Goal: Contribute content: Add original content to the website for others to see

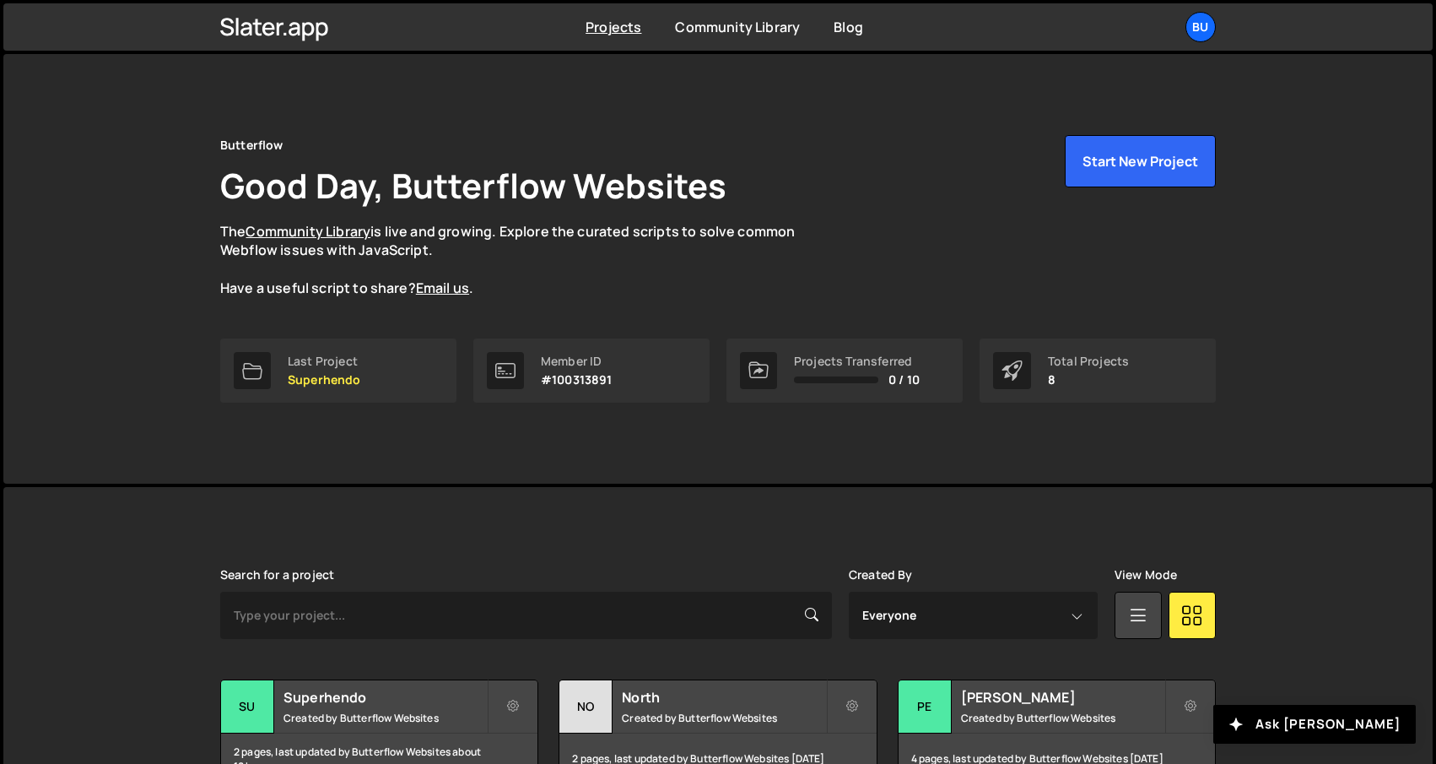
scroll to position [356, 0]
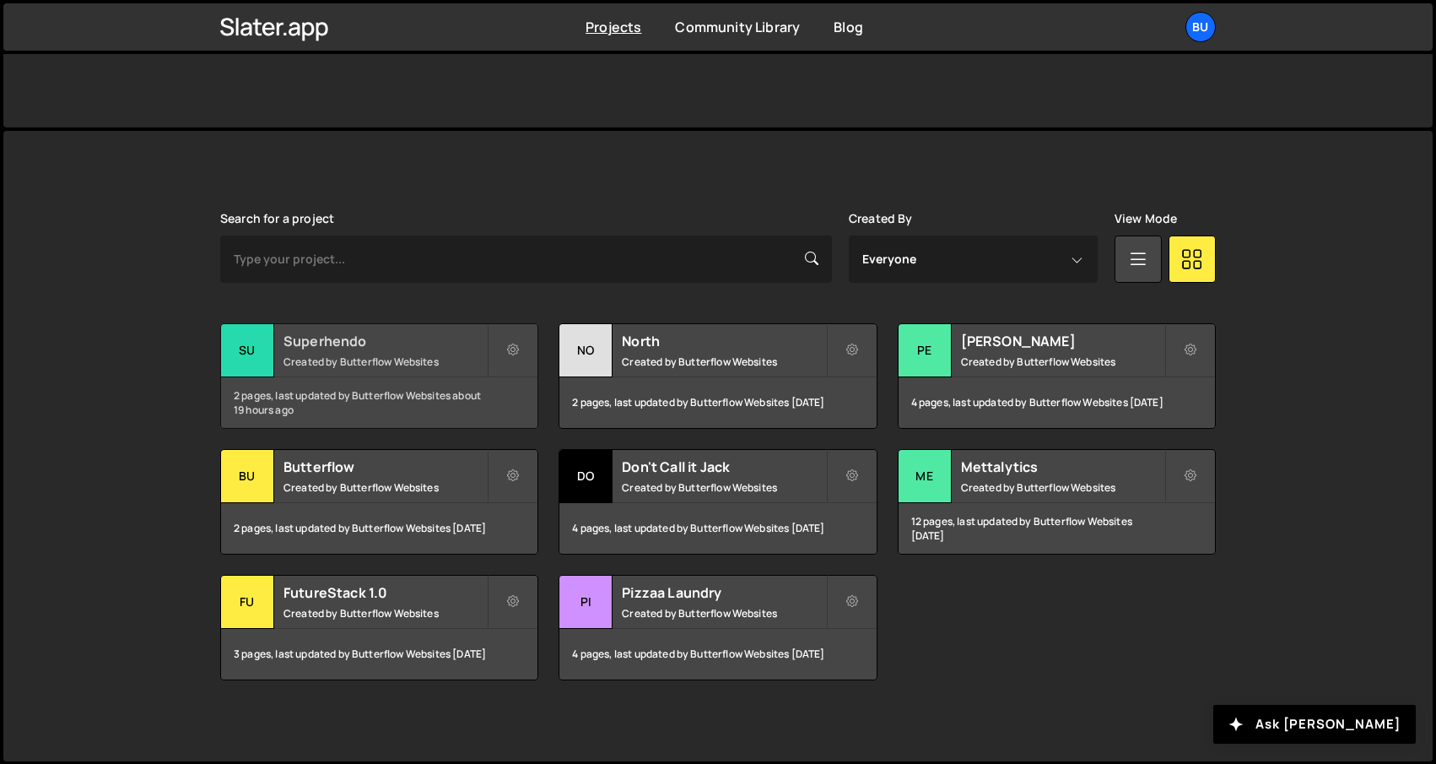
click at [345, 344] on h2 "Superhendo" at bounding box center [385, 341] width 203 height 19
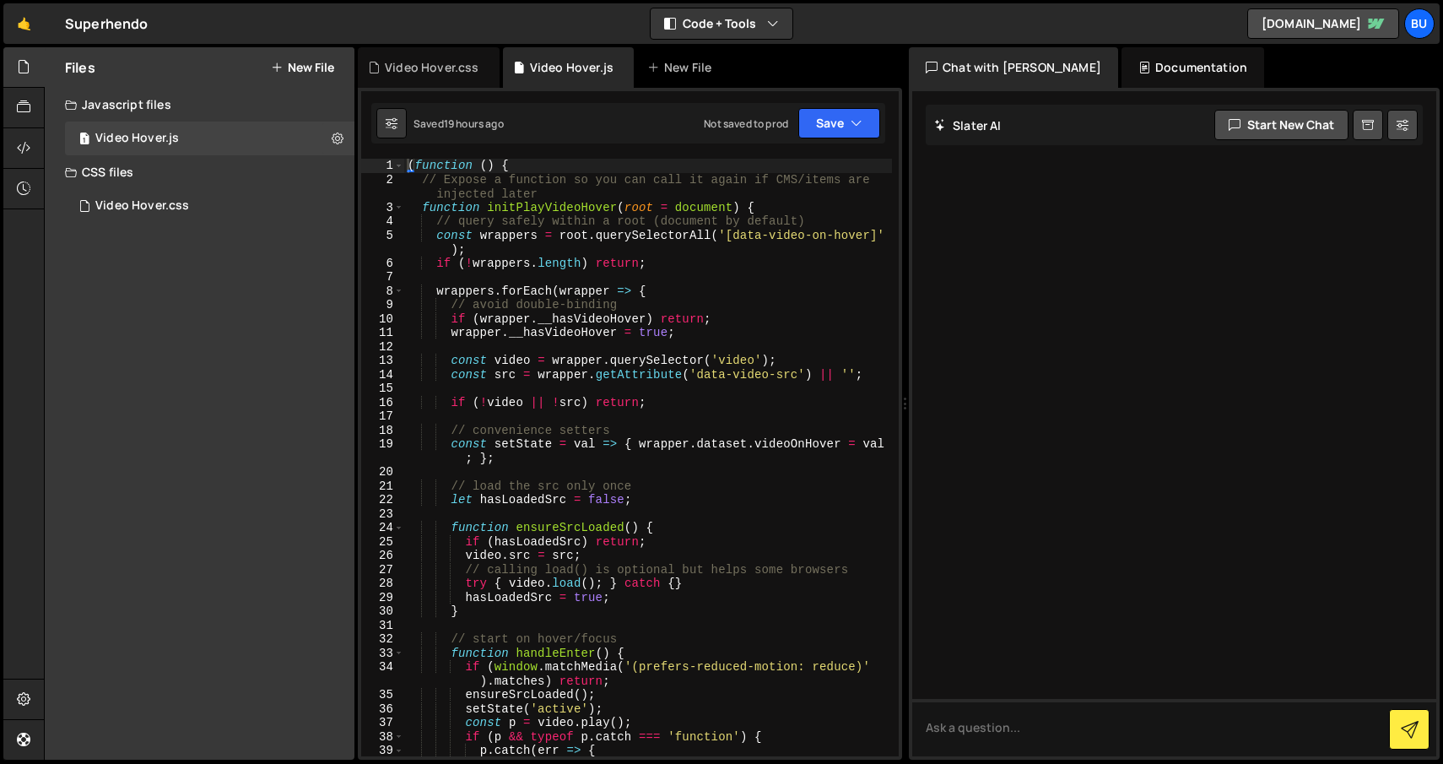
click at [305, 65] on button "New File" at bounding box center [302, 68] width 63 height 14
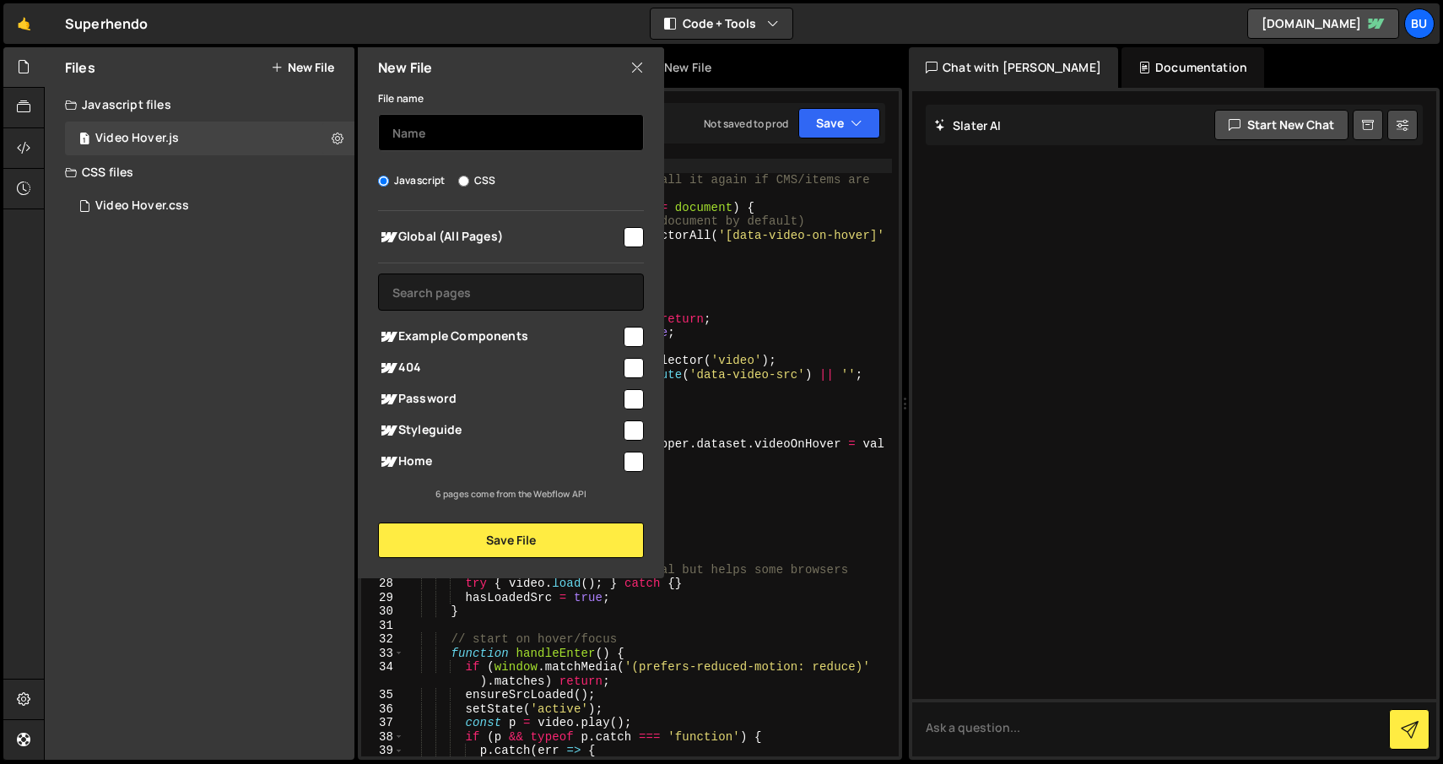
click at [421, 122] on input "text" at bounding box center [511, 132] width 266 height 37
type input "Transition"
click at [624, 236] on input "checkbox" at bounding box center [634, 237] width 20 height 20
checkbox input "true"
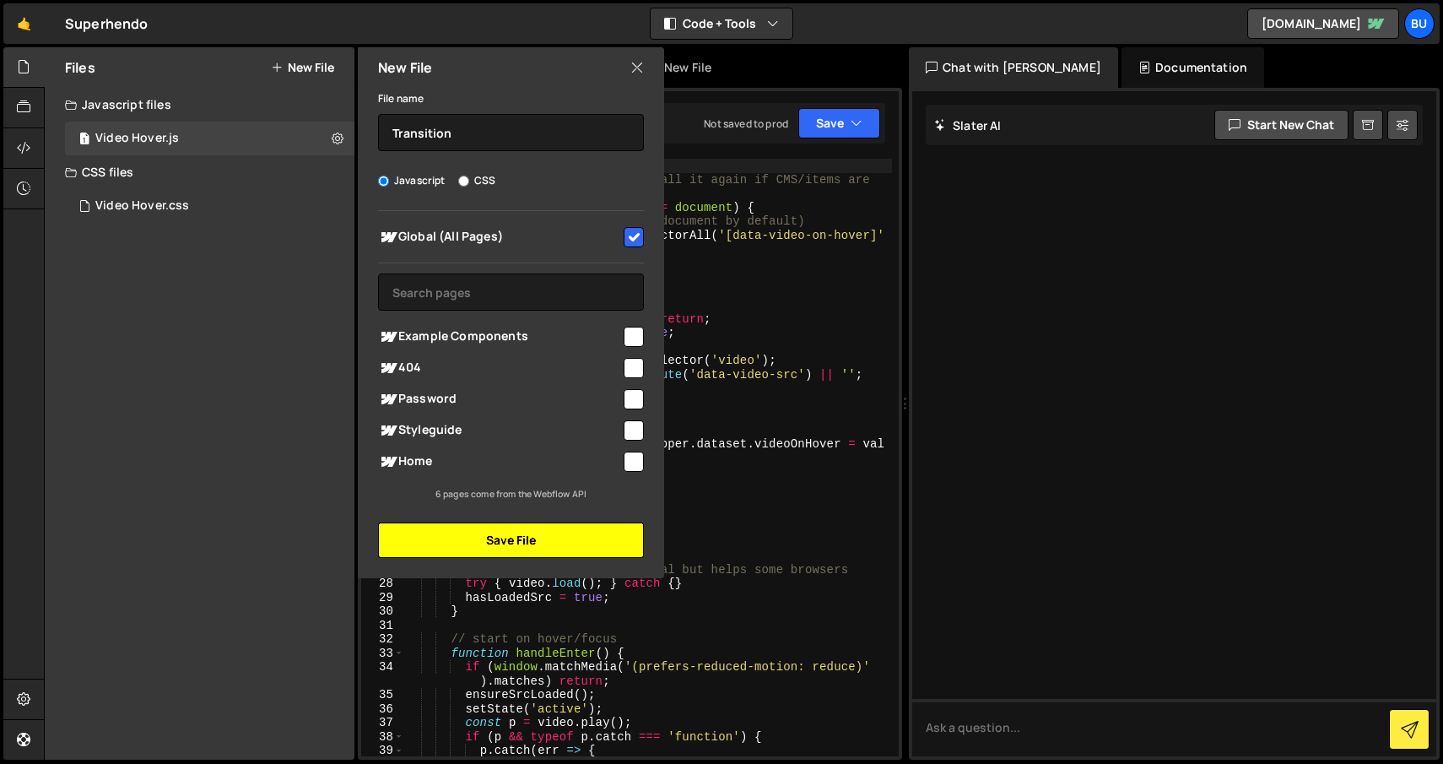
click at [492, 533] on button "Save File" at bounding box center [511, 539] width 266 height 35
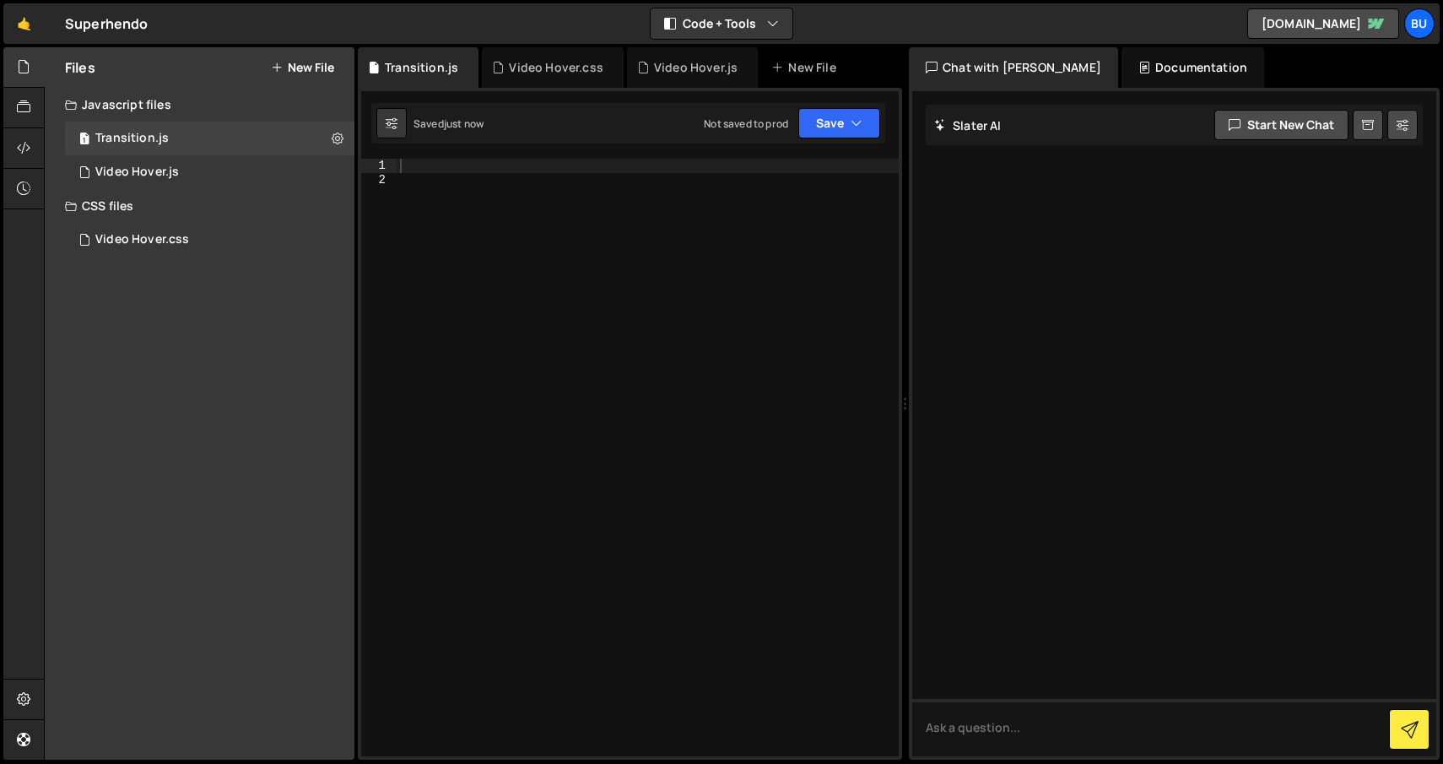
click at [583, 185] on div at bounding box center [648, 471] width 502 height 625
type textarea "<script>"
click at [827, 117] on button "Save" at bounding box center [839, 123] width 82 height 30
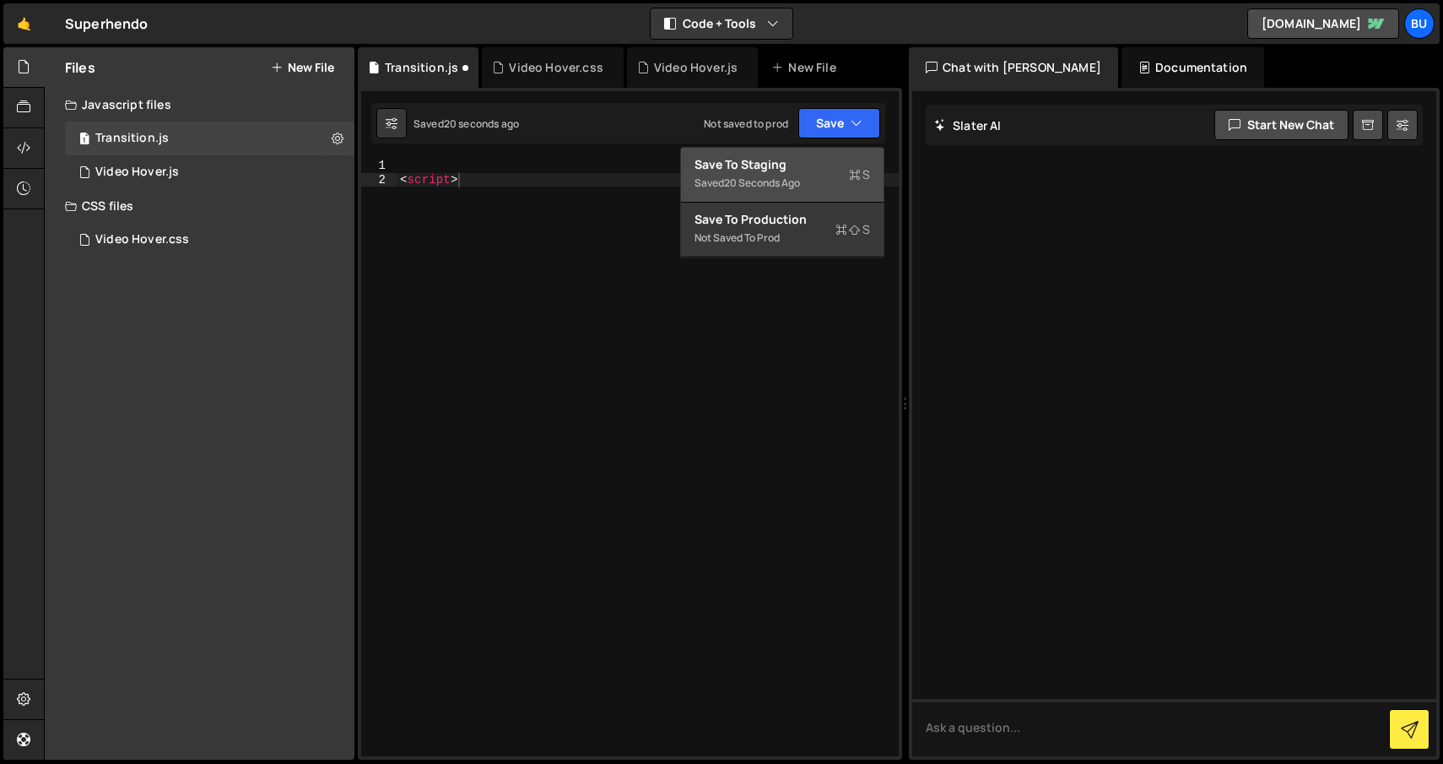
click at [798, 161] on div "Save to Staging S" at bounding box center [782, 164] width 176 height 17
